Goal: Task Accomplishment & Management: Complete application form

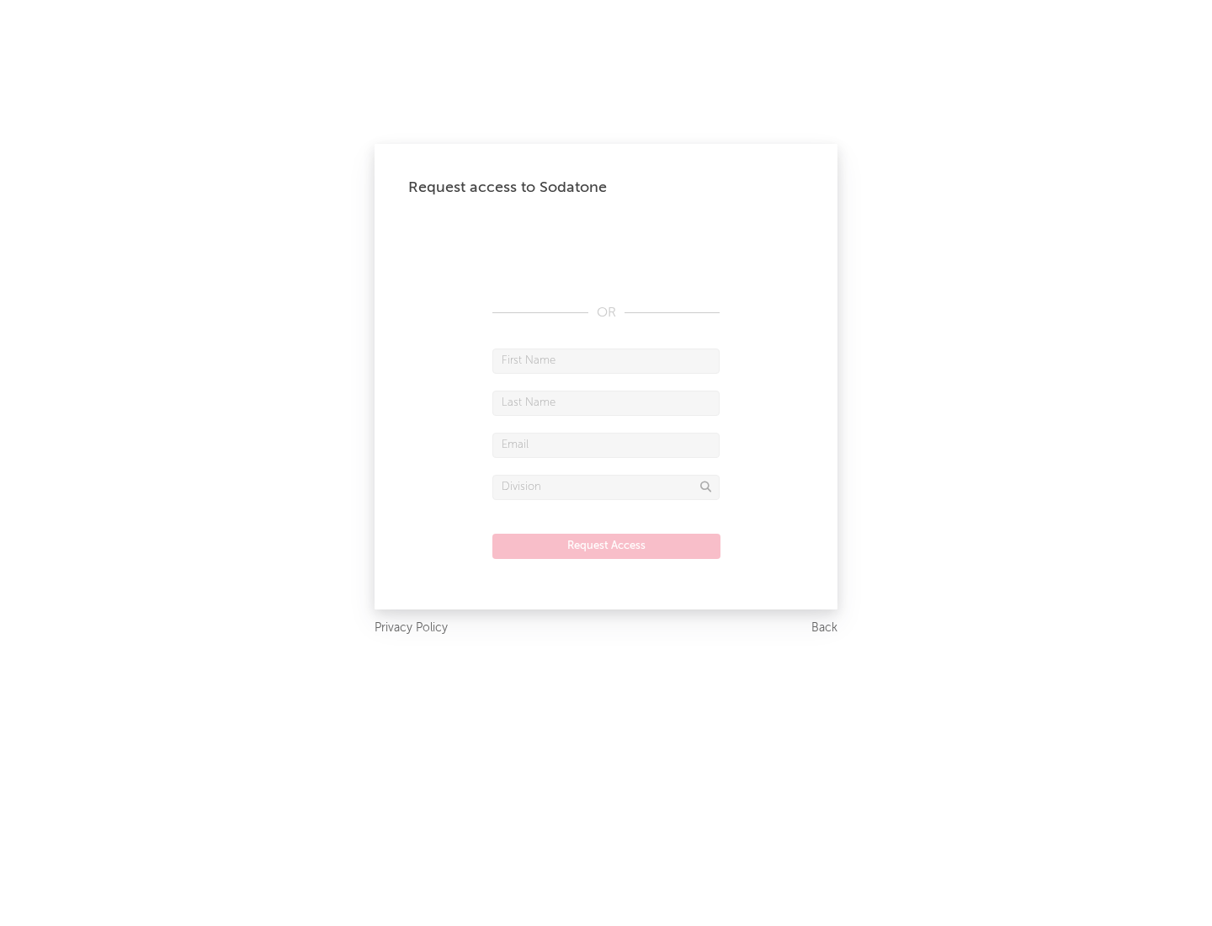
click at [606, 360] on input "text" at bounding box center [606, 361] width 227 height 25
type input "[PERSON_NAME]"
click at [606, 402] on input "text" at bounding box center [606, 403] width 227 height 25
type input "[PERSON_NAME]"
click at [606, 445] on input "text" at bounding box center [606, 445] width 227 height 25
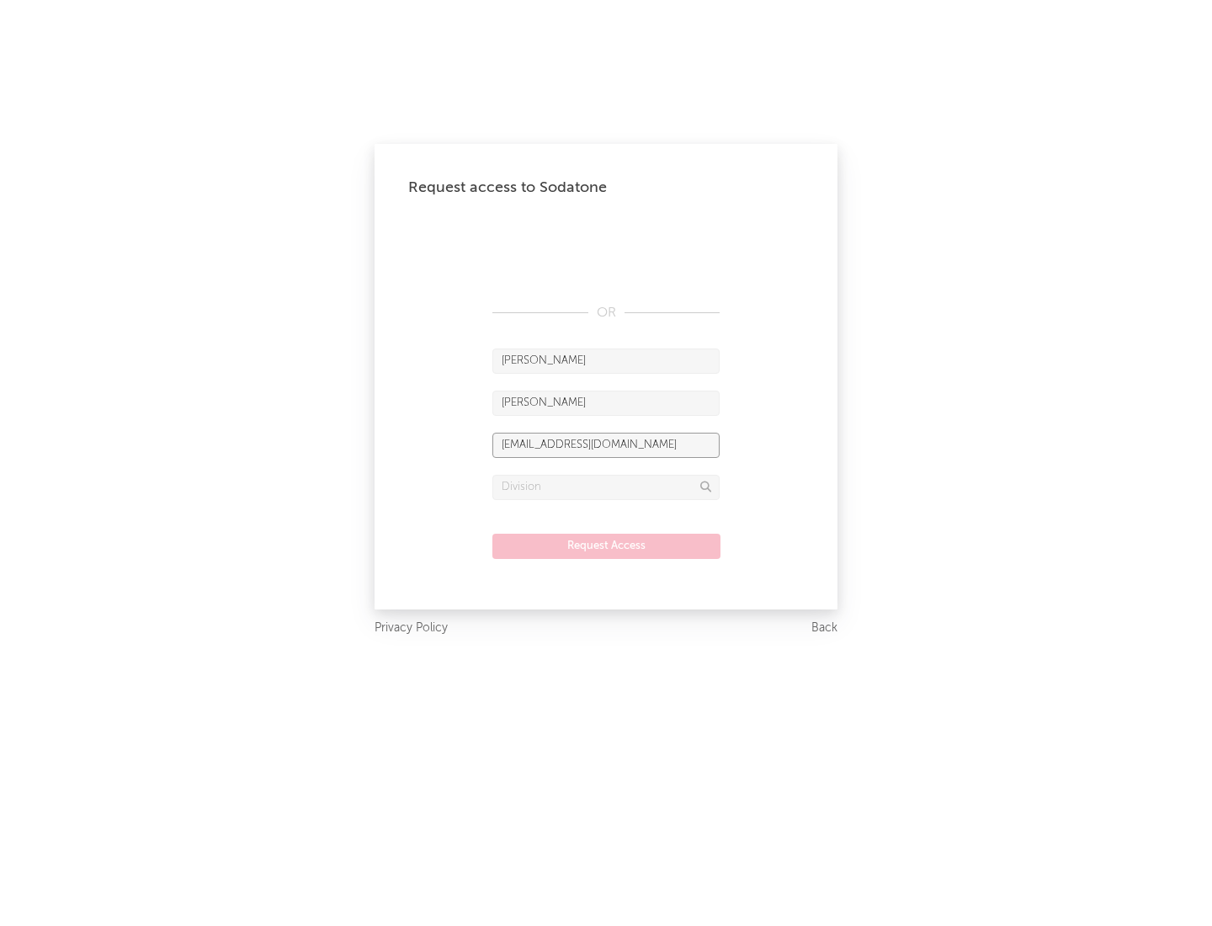
type input "[EMAIL_ADDRESS][DOMAIN_NAME]"
click at [606, 487] on input "text" at bounding box center [606, 487] width 227 height 25
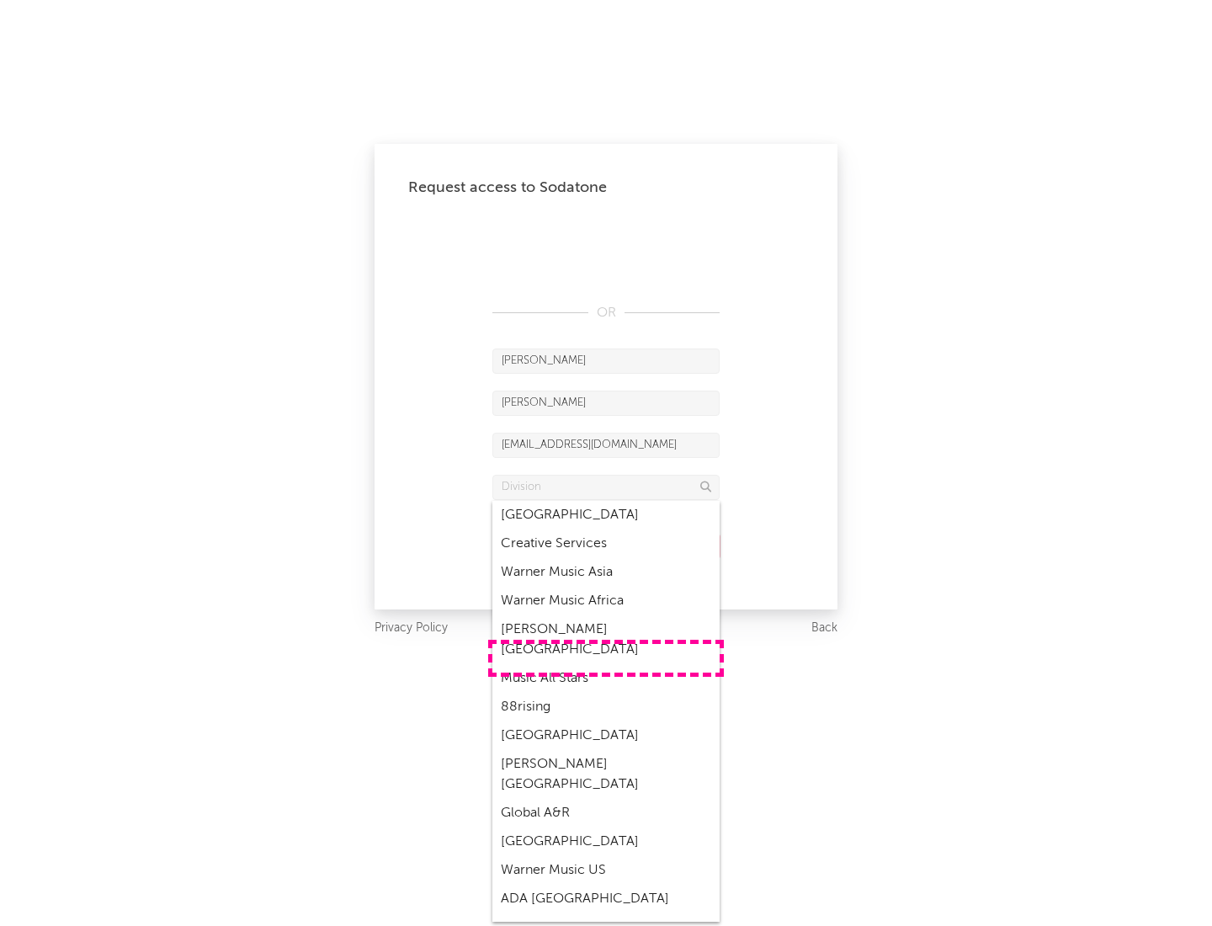
click at [606, 664] on div "Music All Stars" at bounding box center [606, 678] width 227 height 29
type input "Music All Stars"
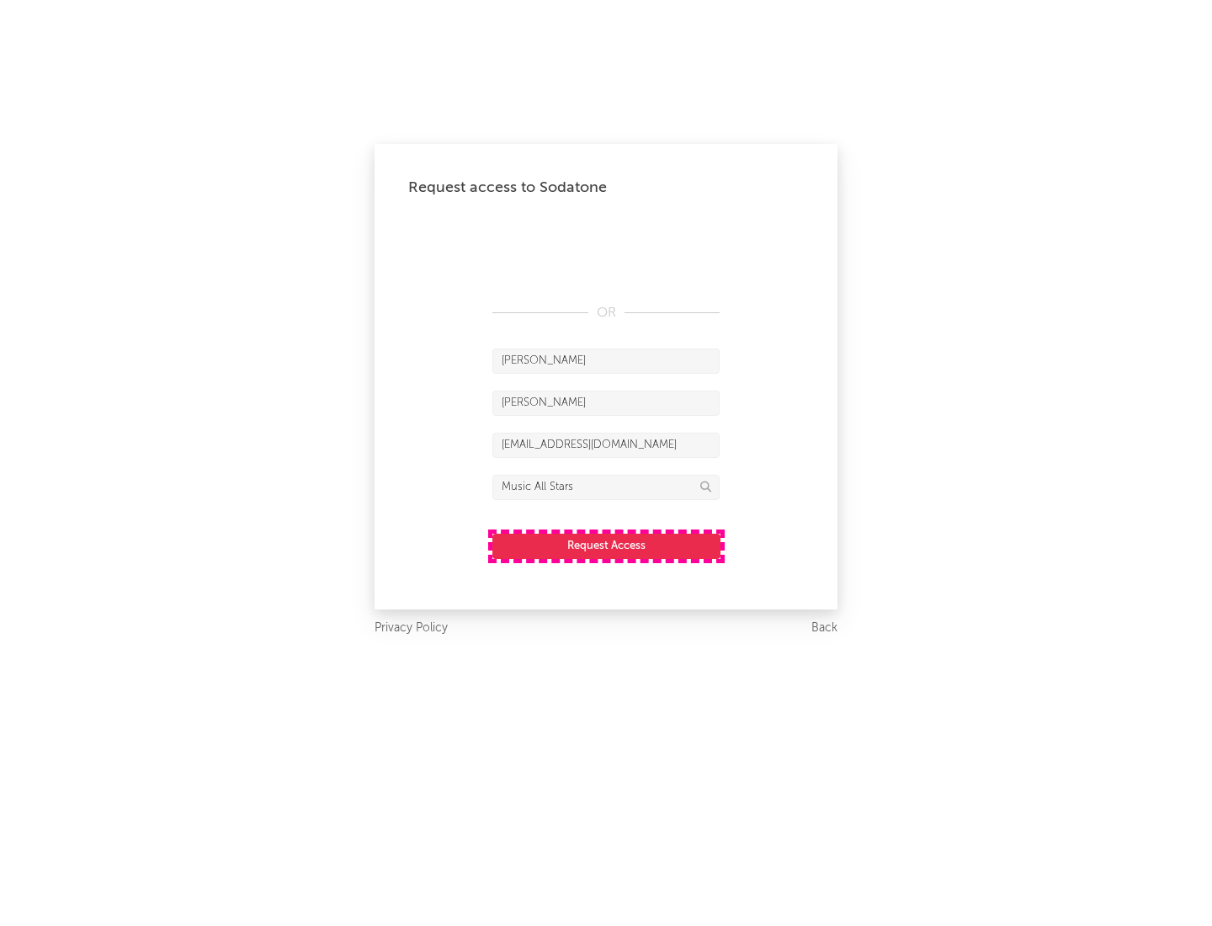
click at [606, 546] on button "Request Access" at bounding box center [607, 546] width 228 height 25
